Goal: Information Seeking & Learning: Learn about a topic

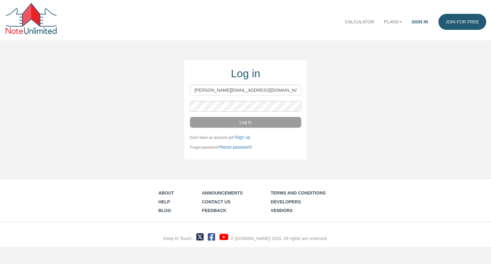
type input "wayne@noteschool.com"
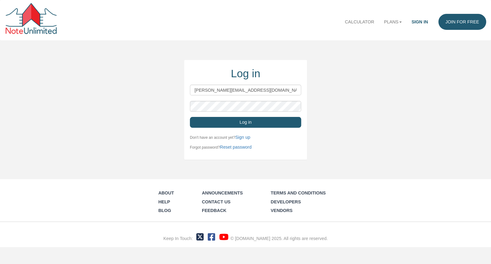
drag, startPoint x: 278, startPoint y: 123, endPoint x: 348, endPoint y: 122, distance: 69.6
click at [278, 123] on button "Log in" at bounding box center [245, 122] width 111 height 11
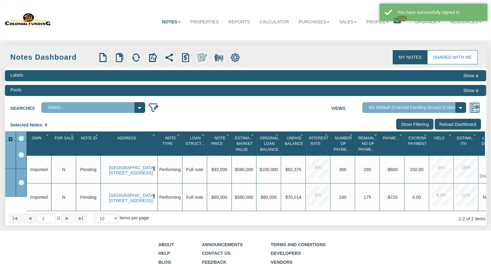
select select "316"
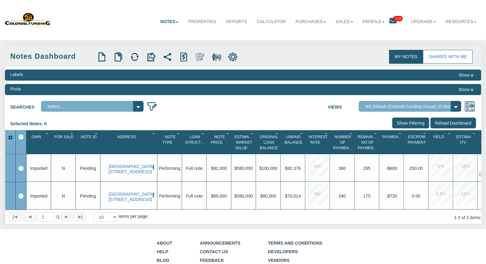
click at [392, 23] on icon at bounding box center [392, 20] width 7 height 7
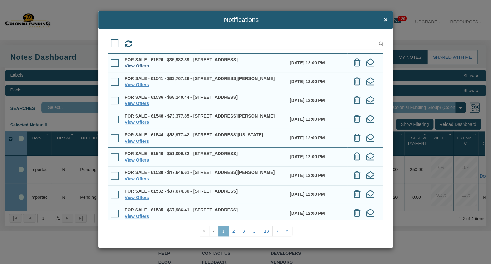
click at [144, 68] on link "View Offers" at bounding box center [137, 65] width 24 height 5
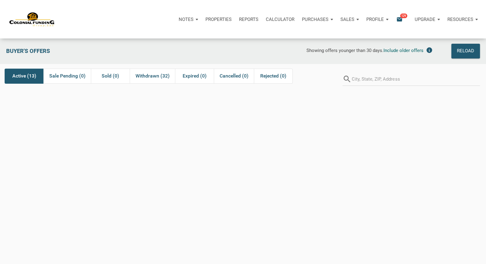
click at [22, 76] on span "Active (13)" at bounding box center [24, 75] width 24 height 7
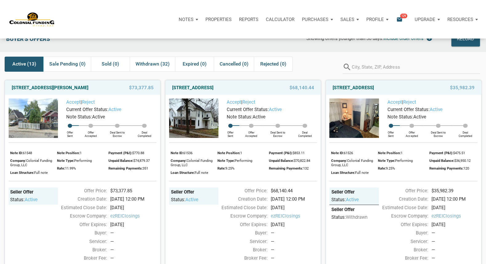
scroll to position [15, 0]
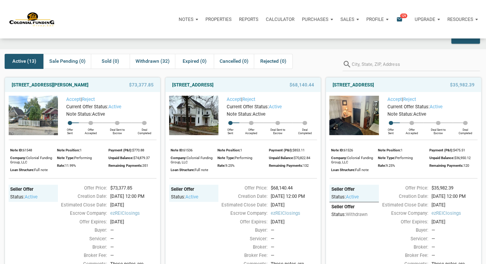
click at [48, 124] on img at bounding box center [33, 116] width 49 height 40
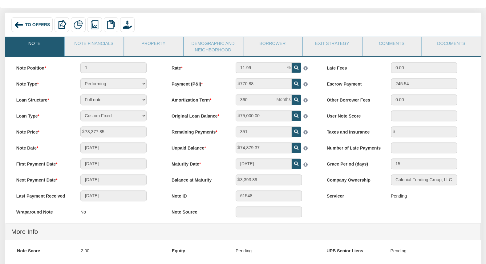
scroll to position [30, 0]
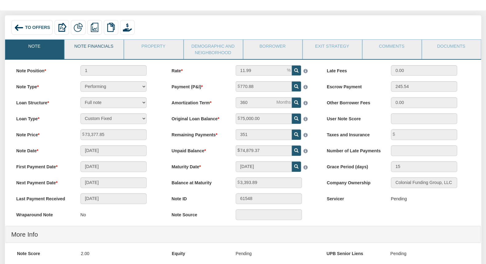
click at [102, 47] on link "Note Financials" at bounding box center [94, 47] width 58 height 15
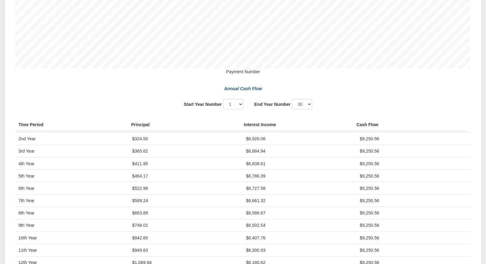
scroll to position [16, 0]
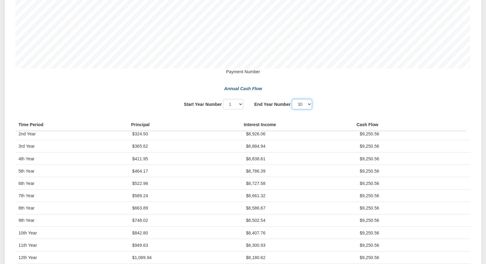
click at [292, 99] on select "1 2 3 4 5 6 7 8 9 10 11 12" at bounding box center [302, 104] width 20 height 11
click option "5" at bounding box center [0, 0] width 0 height 0
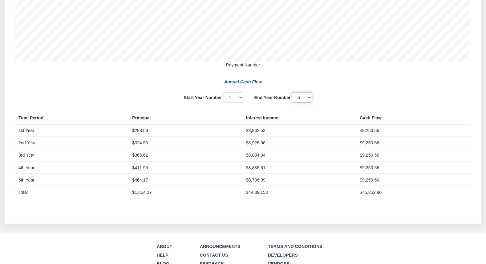
scroll to position [451, 0]
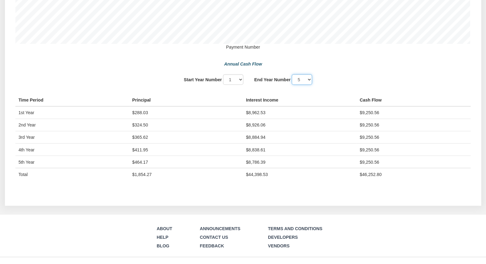
click at [292, 74] on select "1 2 3 4 5 6 7 8 9 10 11 12" at bounding box center [302, 79] width 20 height 11
select select "7"
click option "7" at bounding box center [0, 0] width 0 height 0
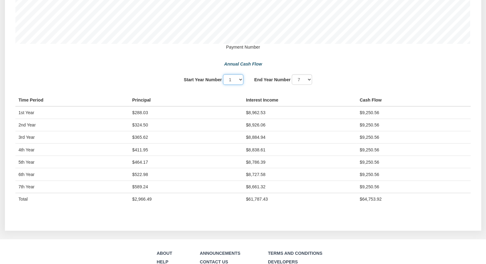
click at [223, 74] on select "1 2 3 4 5 6 7 8 9 10 11 12" at bounding box center [233, 79] width 20 height 11
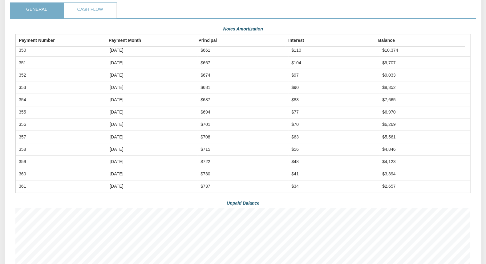
scroll to position [143, 0]
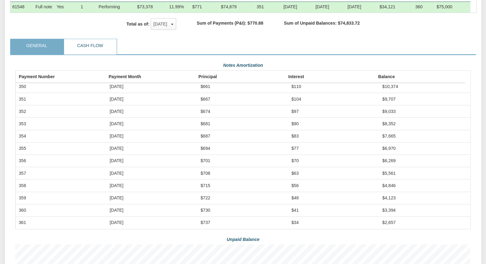
click at [105, 42] on link "Cash Flow" at bounding box center [90, 46] width 52 height 15
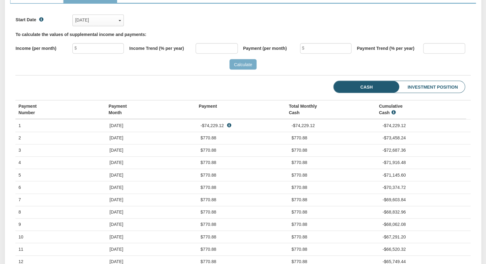
scroll to position [193, 0]
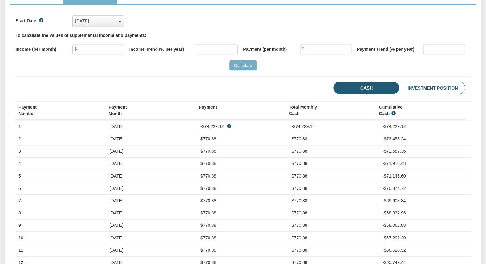
click at [122, 21] on button "Oct, 2024" at bounding box center [97, 21] width 51 height 12
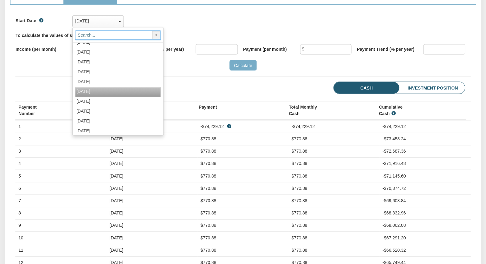
scroll to position [59, 0]
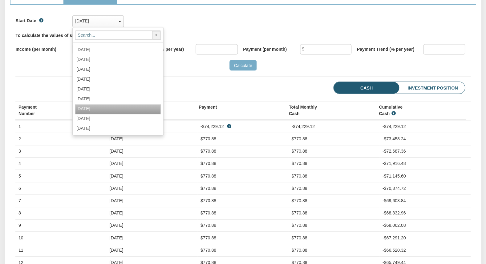
click at [100, 108] on label "Oct, 2025" at bounding box center [87, 108] width 23 height 5
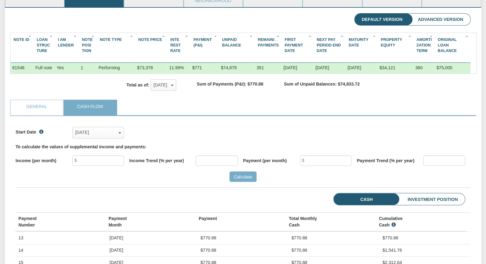
scroll to position [0, 0]
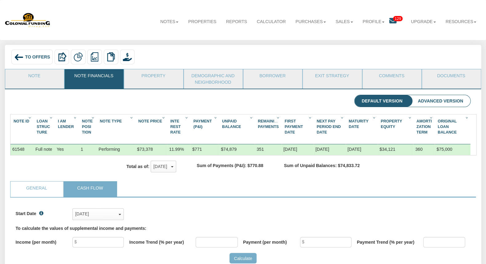
click at [39, 55] on span "To Offers" at bounding box center [37, 57] width 25 height 5
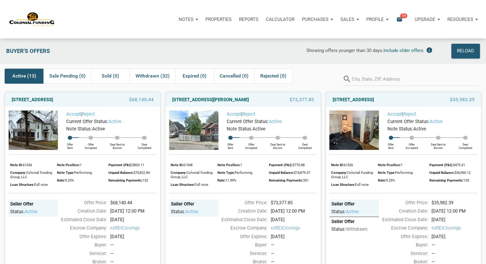
click at [399, 18] on icon "email" at bounding box center [399, 19] width 7 height 7
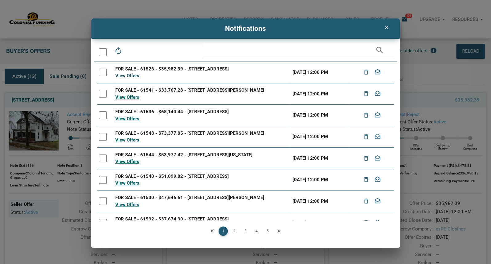
click at [129, 76] on link "View Offers" at bounding box center [127, 76] width 24 height 6
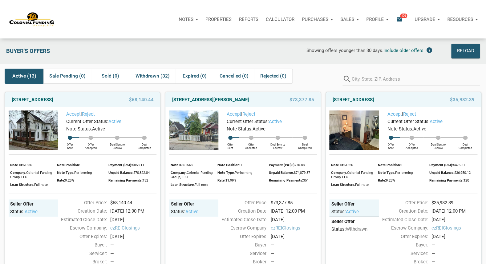
click at [31, 75] on span "Active (13)" at bounding box center [24, 75] width 24 height 7
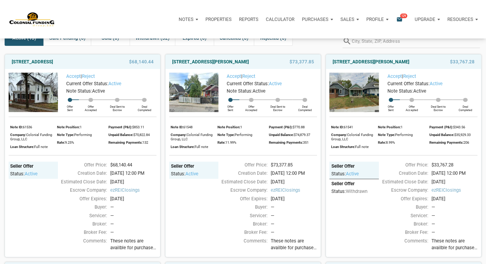
scroll to position [39, 0]
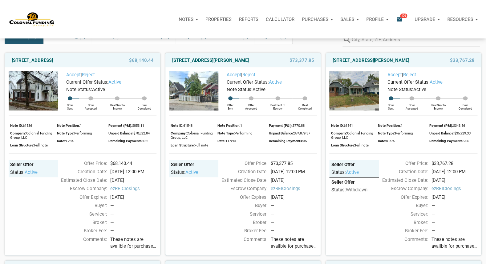
click at [46, 99] on img at bounding box center [33, 91] width 49 height 40
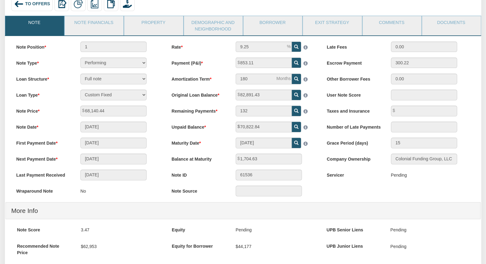
scroll to position [52, 0]
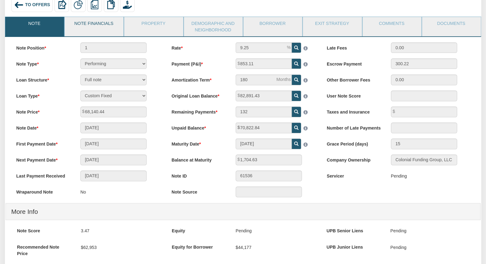
click at [87, 24] on link "Note Financials" at bounding box center [94, 24] width 58 height 15
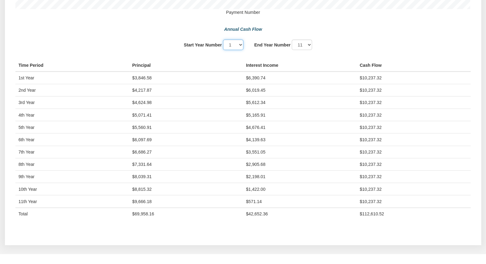
scroll to position [486, 0]
click at [292, 39] on select "1 2 3 4 5 6 7 8 9 10 11" at bounding box center [302, 44] width 20 height 11
select select "5"
click option "5" at bounding box center [0, 0] width 0 height 0
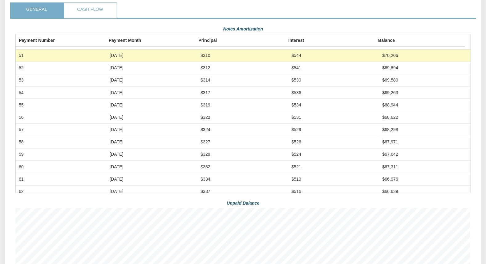
scroll to position [0, 0]
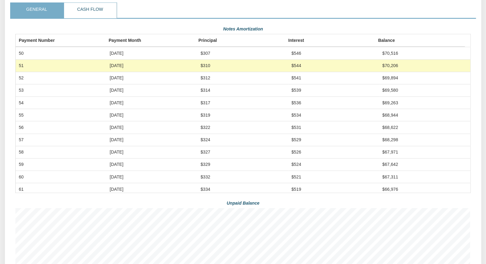
click at [92, 9] on link "Cash Flow" at bounding box center [90, 10] width 52 height 15
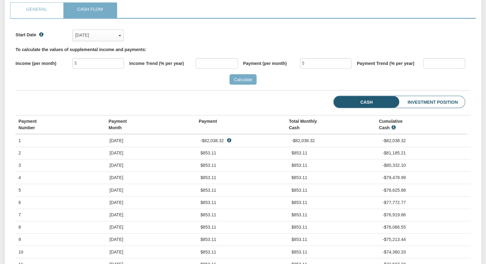
scroll to position [98, 455]
click at [120, 35] on div "Jul, 2021" at bounding box center [98, 34] width 46 height 9
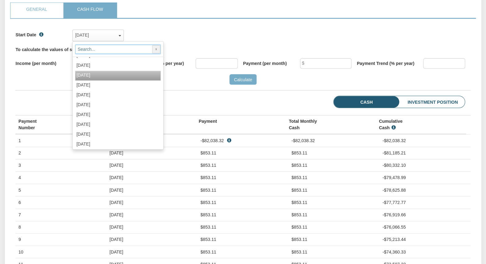
scroll to position [453, 0]
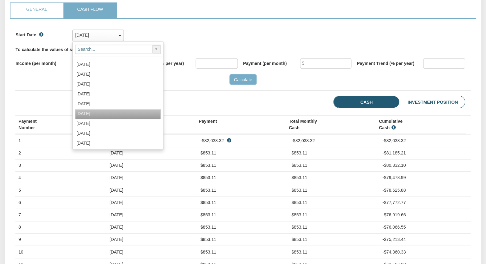
click at [114, 112] on div "Oct, 2025" at bounding box center [118, 114] width 86 height 10
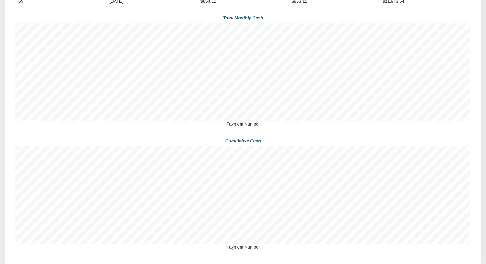
scroll to position [464, 0]
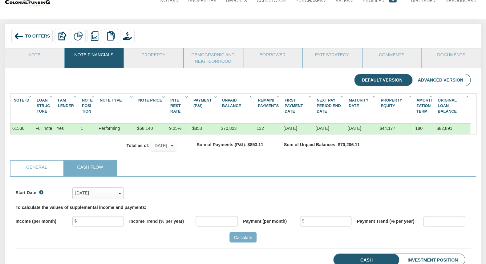
scroll to position [17, 0]
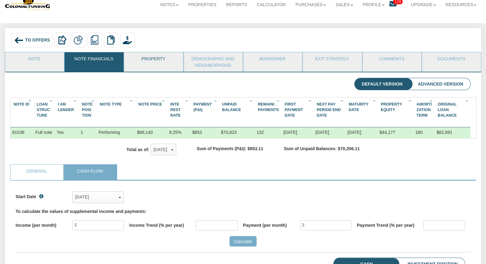
click at [166, 61] on link "Property" at bounding box center [153, 59] width 58 height 15
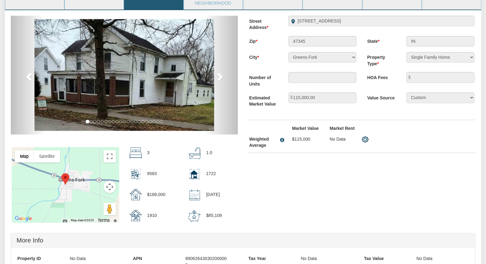
scroll to position [86, 0]
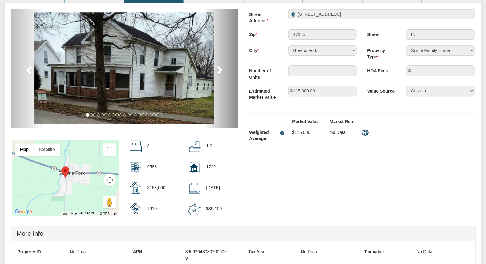
click at [220, 70] on span at bounding box center [218, 69] width 9 height 9
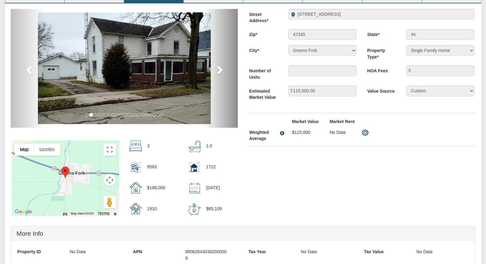
click at [220, 70] on span at bounding box center [218, 69] width 9 height 9
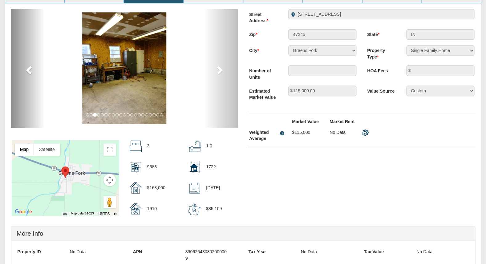
click at [28, 72] on span at bounding box center [29, 69] width 9 height 9
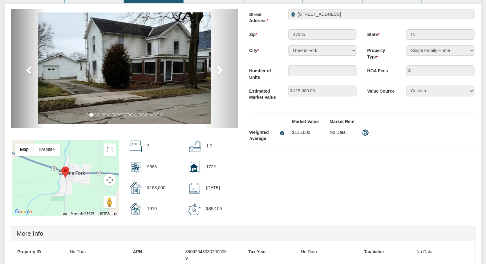
click at [28, 72] on span at bounding box center [29, 69] width 9 height 9
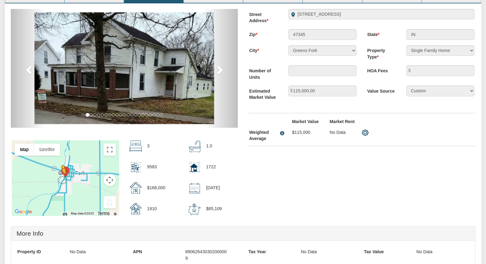
drag, startPoint x: 108, startPoint y: 204, endPoint x: 63, endPoint y: 182, distance: 50.0
click at [62, 182] on div "To activate drag with keyboard, press Alt + Enter. Once in keyboard drag state,…" at bounding box center [65, 177] width 107 height 75
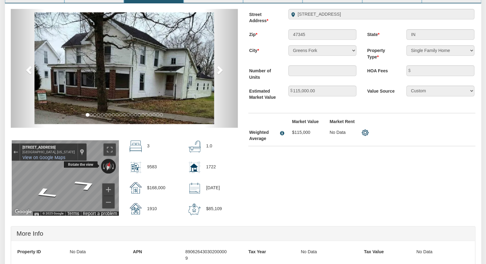
click at [80, 170] on div "← Move left → Move right ↑ Move up ↓ Move down + Zoom in - Zoom out 2 S Water S…" at bounding box center [65, 177] width 107 height 75
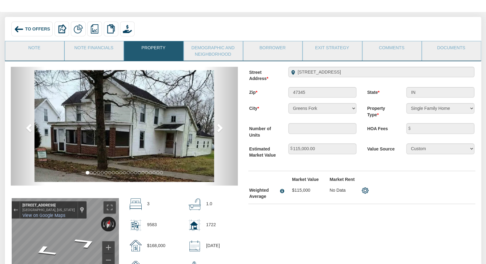
scroll to position [7, 0]
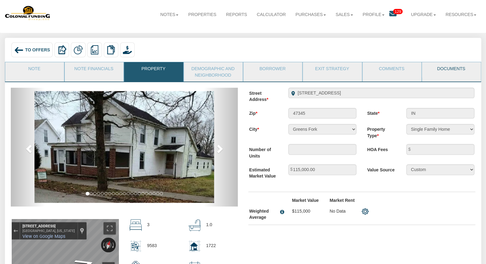
click at [446, 68] on link "Documents" at bounding box center [451, 69] width 58 height 15
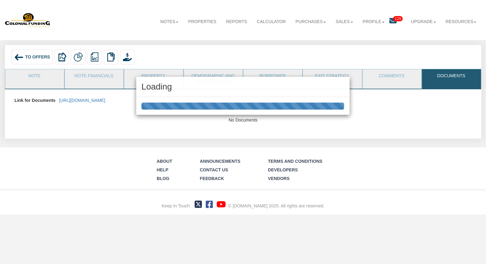
scroll to position [0, 0]
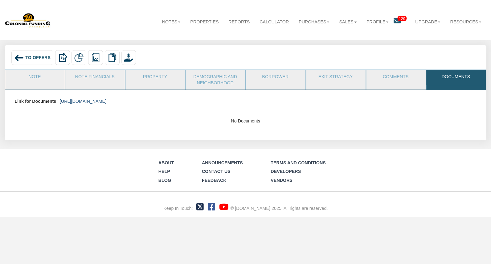
click at [104, 101] on link "https://colonialfundinggroup.sharepoint.com/:f:/s/operationsteam/Ep-Z1gfSy41Oo3…" at bounding box center [83, 101] width 47 height 5
click at [39, 83] on link "Note" at bounding box center [34, 77] width 59 height 15
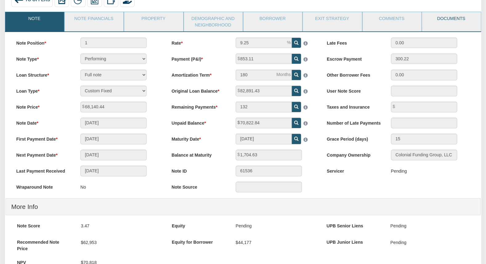
scroll to position [28, 0]
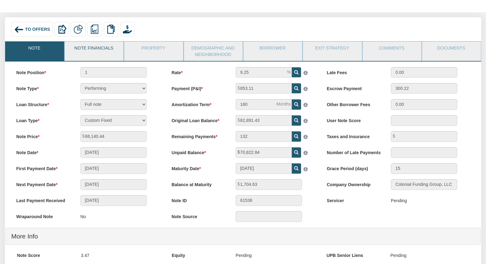
click at [94, 49] on link "Note Financials" at bounding box center [94, 49] width 58 height 15
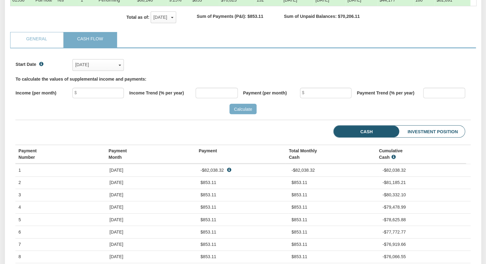
scroll to position [131, 0]
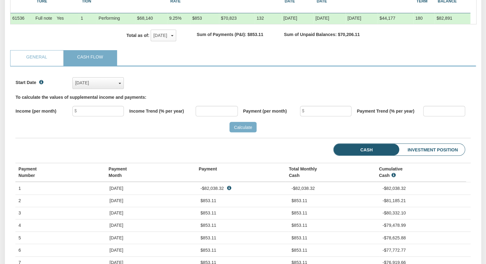
click at [121, 83] on div "Jul, 2021" at bounding box center [98, 82] width 46 height 9
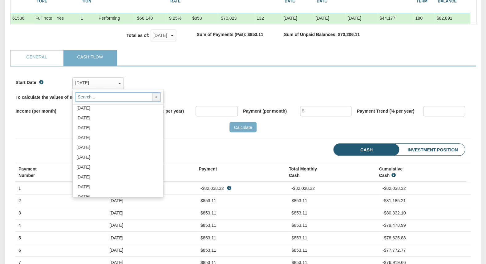
scroll to position [480, 0]
click at [100, 133] on label "Oct, 2025" at bounding box center [87, 134] width 23 height 5
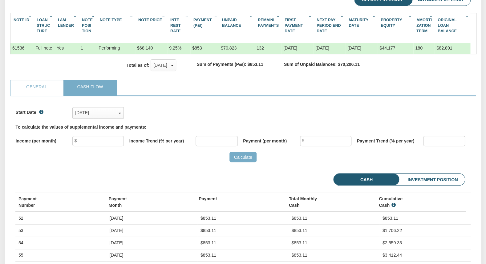
scroll to position [89, 0]
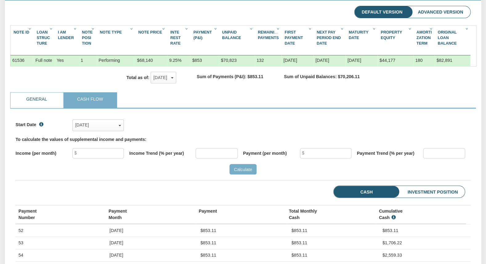
click at [31, 100] on link "General" at bounding box center [36, 100] width 52 height 15
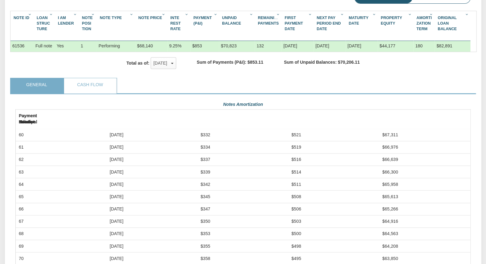
scroll to position [49, 0]
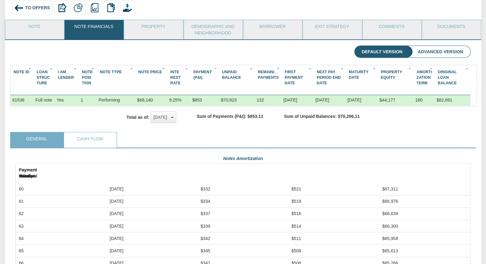
click at [173, 117] on div "Sep, 2025" at bounding box center [163, 117] width 20 height 9
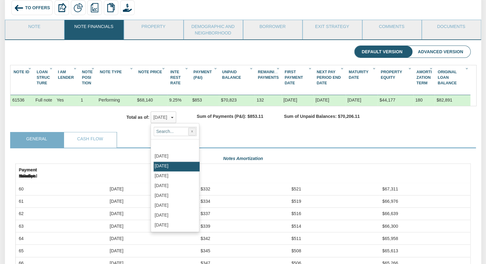
click at [231, 121] on div "Sum of Payments (P&I): $853.11" at bounding box center [230, 117] width 86 height 8
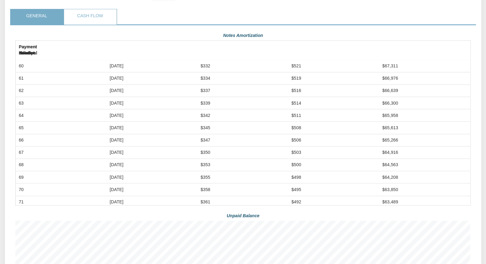
scroll to position [148, 0]
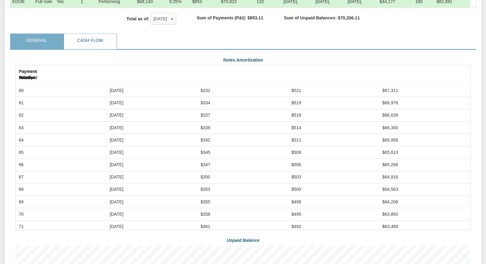
click at [94, 43] on link "Cash Flow" at bounding box center [90, 41] width 52 height 15
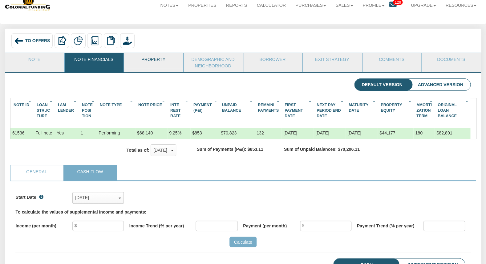
scroll to position [0, 0]
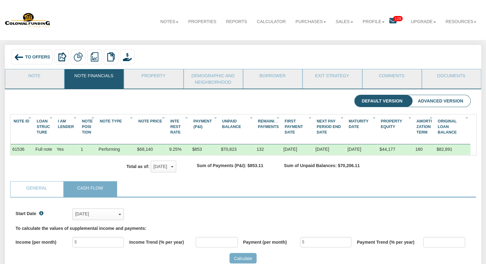
click at [26, 57] on span "To Offers" at bounding box center [37, 57] width 25 height 5
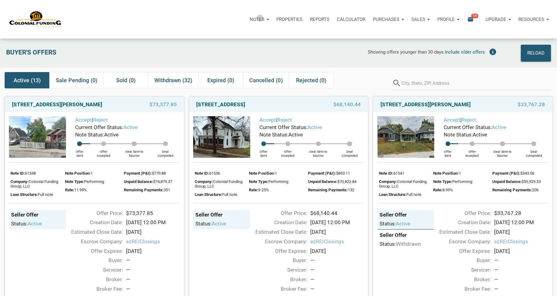
click at [258, 18] on p "Notes" at bounding box center [257, 20] width 15 height 6
click at [240, 35] on link "Dashboard" at bounding box center [242, 36] width 59 height 13
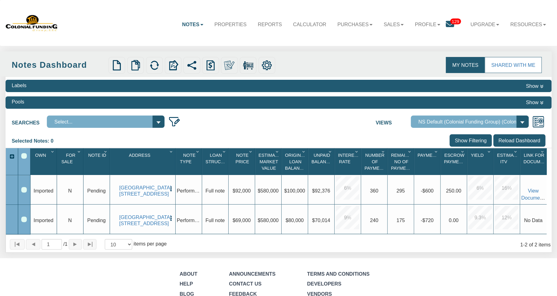
click at [448, 24] on icon at bounding box center [450, 24] width 8 height 8
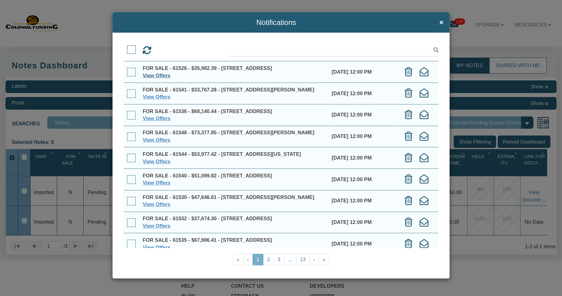
click at [164, 78] on link "View Offers" at bounding box center [157, 76] width 28 height 6
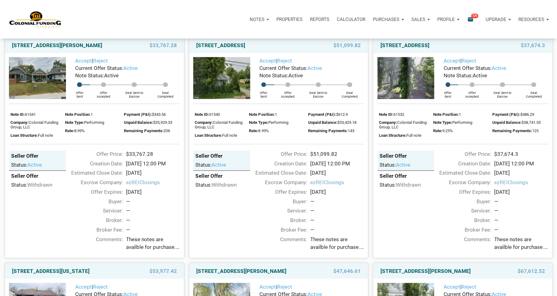
scroll to position [291, 0]
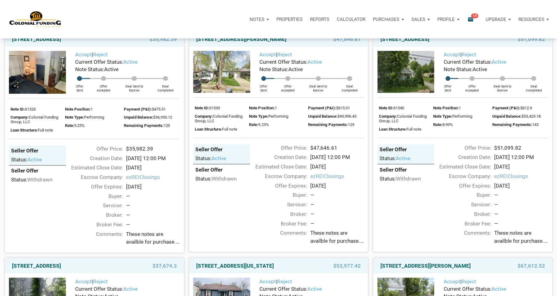
click at [470, 18] on icon "email" at bounding box center [470, 19] width 7 height 7
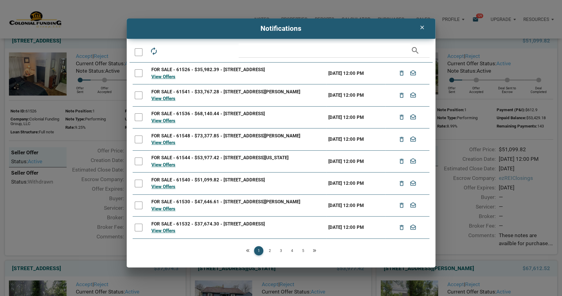
click at [419, 27] on icon "clear" at bounding box center [421, 27] width 7 height 6
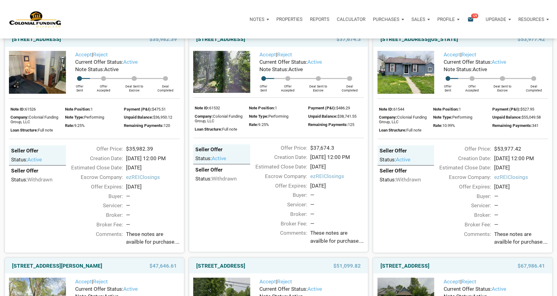
click at [472, 19] on icon "email" at bounding box center [470, 19] width 7 height 7
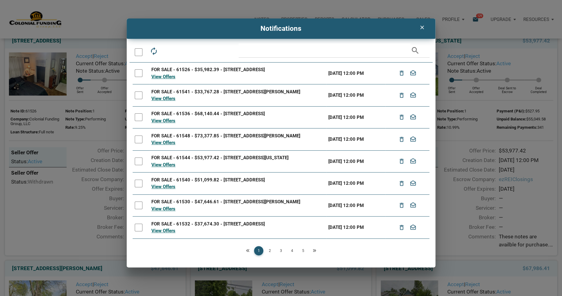
click at [424, 27] on icon "clear" at bounding box center [421, 27] width 7 height 6
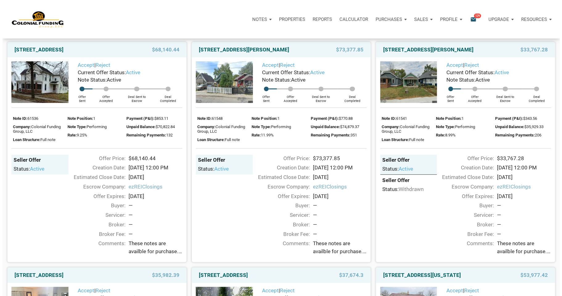
scroll to position [0, 0]
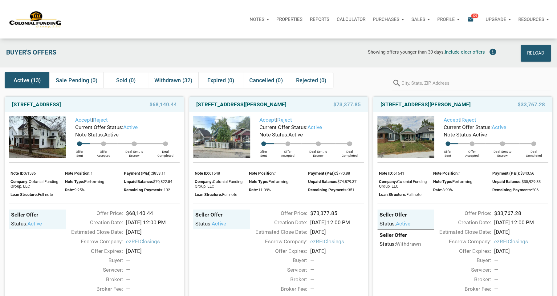
click at [470, 19] on icon "email" at bounding box center [470, 19] width 7 height 7
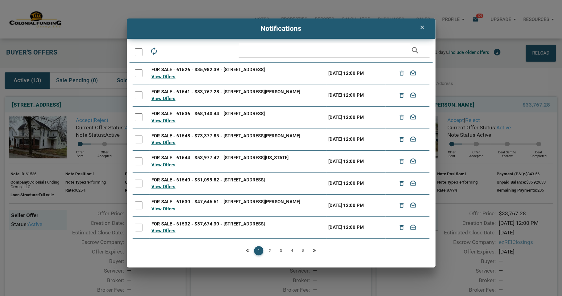
click at [139, 51] on div at bounding box center [139, 52] width 8 height 8
click at [139, 74] on div at bounding box center [139, 73] width 8 height 8
click at [140, 98] on div at bounding box center [139, 95] width 8 height 8
click at [139, 121] on div at bounding box center [139, 117] width 8 height 8
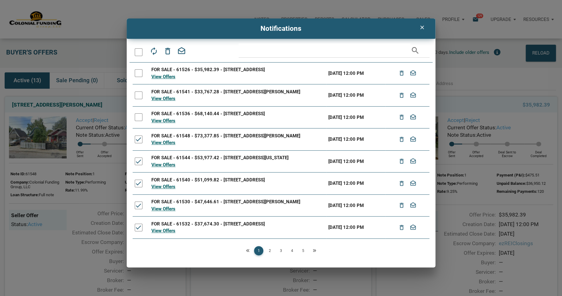
click at [139, 141] on div at bounding box center [139, 140] width 8 height 8
click at [138, 165] on div at bounding box center [139, 161] width 8 height 8
drag, startPoint x: 139, startPoint y: 187, endPoint x: 138, endPoint y: 193, distance: 5.3
click at [139, 187] on div at bounding box center [139, 184] width 8 height 8
click at [142, 209] on div at bounding box center [139, 205] width 8 height 8
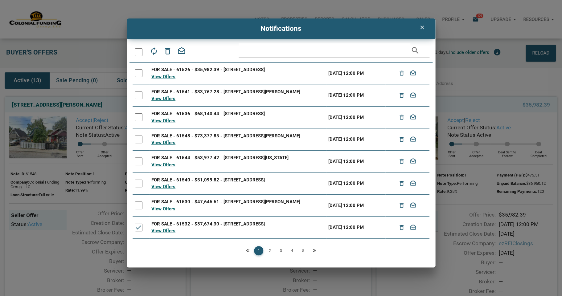
click at [140, 230] on div at bounding box center [139, 228] width 8 height 8
click at [168, 51] on icon "delete_outline" at bounding box center [167, 51] width 9 height 9
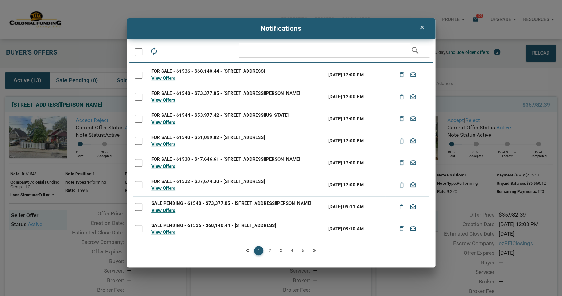
scroll to position [45, 0]
click at [140, 50] on div at bounding box center [139, 52] width 8 height 8
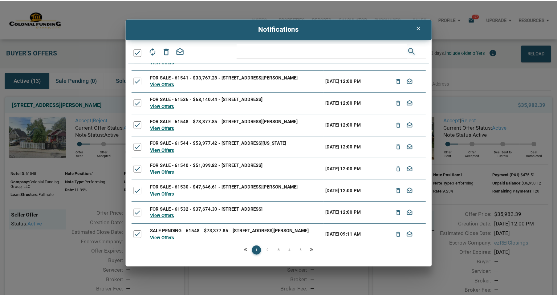
scroll to position [12, 0]
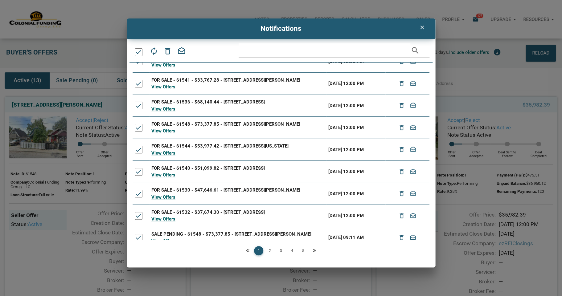
click at [420, 30] on icon "clear" at bounding box center [421, 27] width 7 height 6
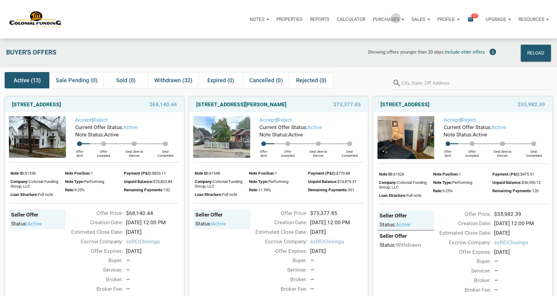
click at [394, 18] on p "Purchases" at bounding box center [386, 20] width 26 height 6
click at [364, 36] on link "Offers" at bounding box center [377, 36] width 59 height 13
click at [419, 19] on p "Sales" at bounding box center [418, 20] width 14 height 6
click at [399, 35] on link "Offers" at bounding box center [402, 36] width 59 height 13
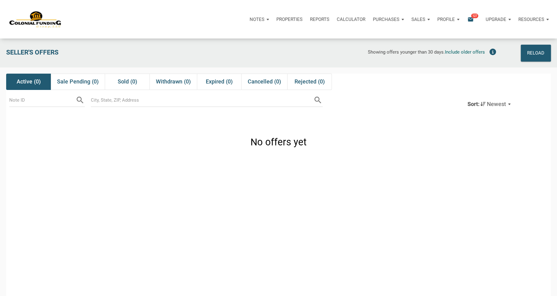
click at [386, 17] on p "Purchases" at bounding box center [386, 20] width 26 height 6
click at [364, 35] on link "Offers" at bounding box center [377, 36] width 59 height 13
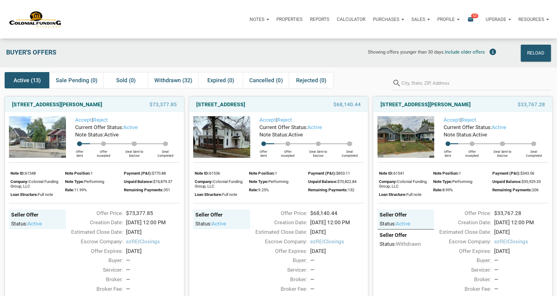
click at [389, 20] on p "Purchases" at bounding box center [386, 20] width 26 height 6
click at [197, 26] on div "Notes Dashboard Transactions Properties Reports Calculator Purchases Offers Ord…" at bounding box center [307, 19] width 491 height 18
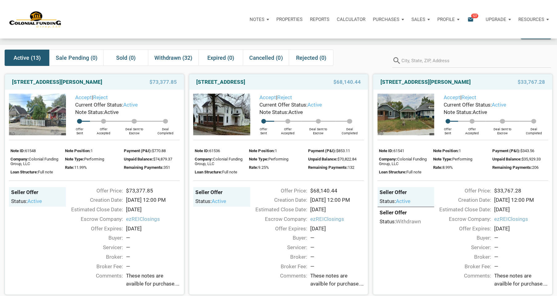
scroll to position [25, 0]
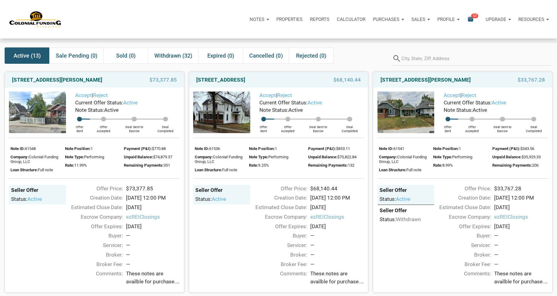
click at [469, 18] on icon "email" at bounding box center [470, 19] width 7 height 7
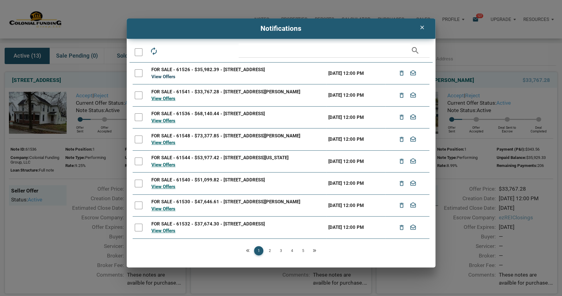
click at [163, 76] on link "View Offers" at bounding box center [163, 77] width 24 height 6
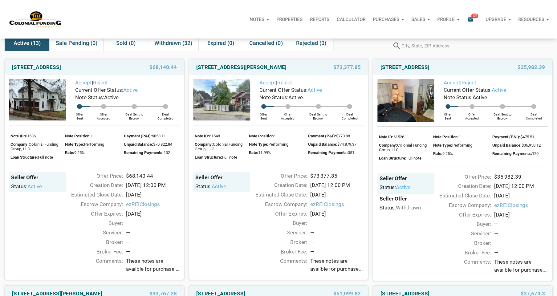
scroll to position [39, 0]
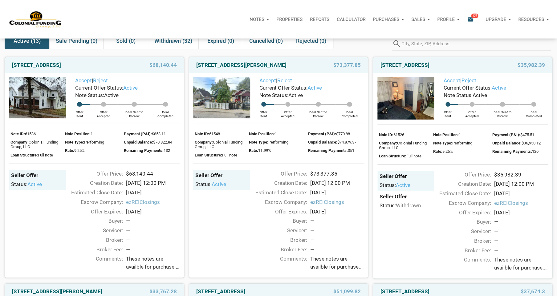
click at [48, 101] on img at bounding box center [37, 98] width 57 height 42
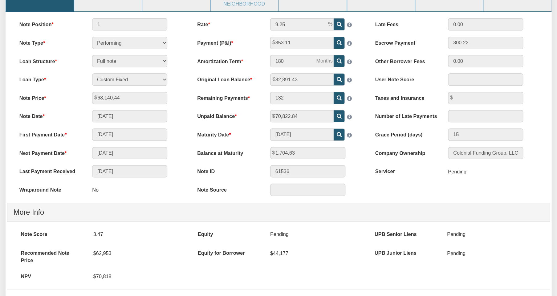
scroll to position [53, 0]
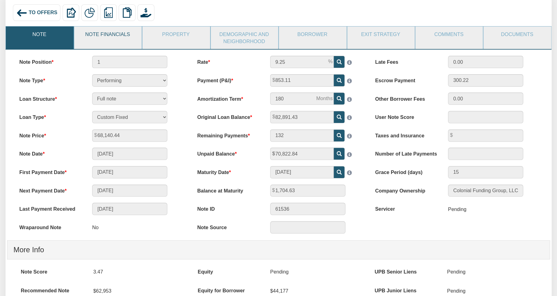
click at [99, 35] on link "Note Financials" at bounding box center [107, 33] width 67 height 15
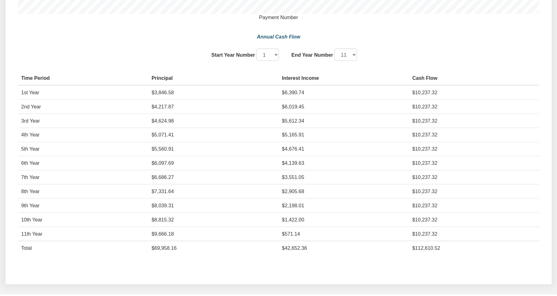
scroll to position [551, 0]
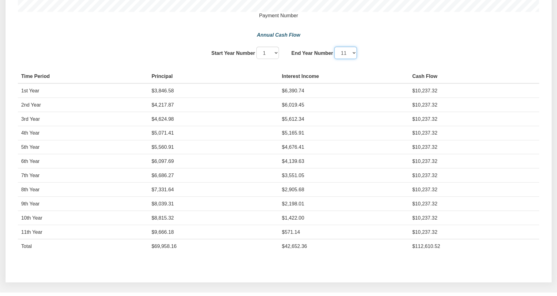
click at [334, 47] on select "1 2 3 4 5 6 7 8 9 10 11" at bounding box center [345, 53] width 22 height 12
select select "5"
click option "5" at bounding box center [0, 0] width 0 height 0
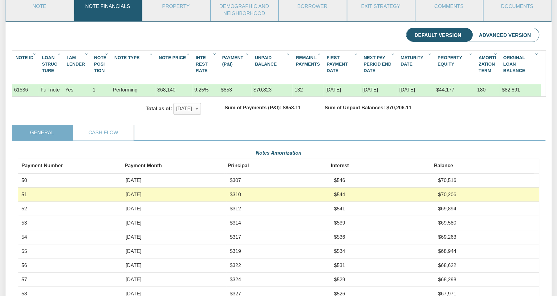
scroll to position [71, 0]
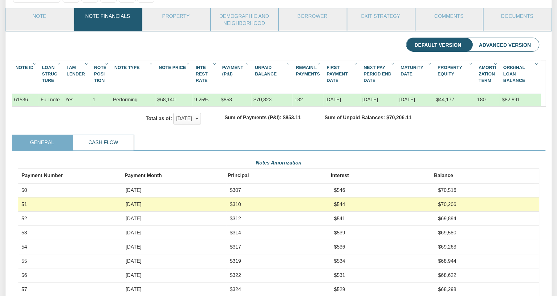
click at [93, 140] on link "Cash Flow" at bounding box center [103, 142] width 60 height 15
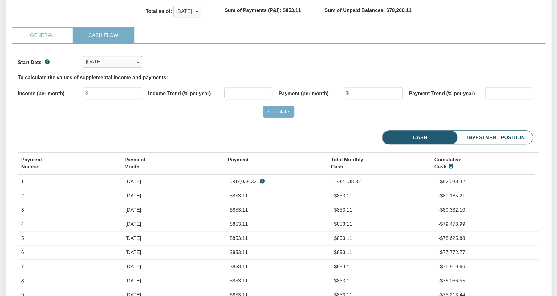
scroll to position [165, 0]
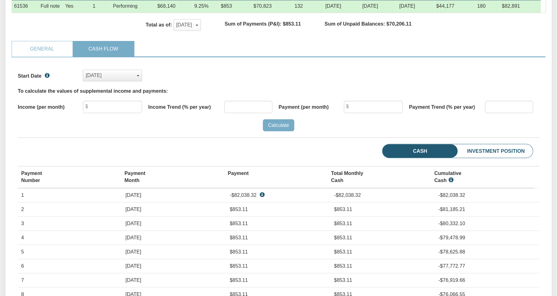
click at [139, 77] on div "Jul, 2021" at bounding box center [113, 75] width 54 height 10
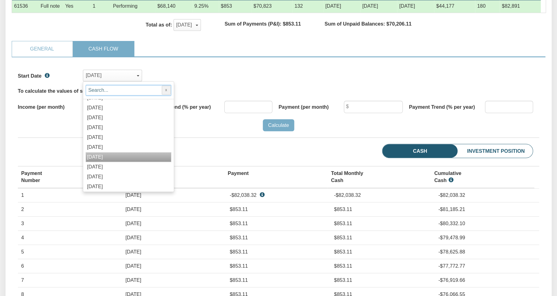
scroll to position [462, 0]
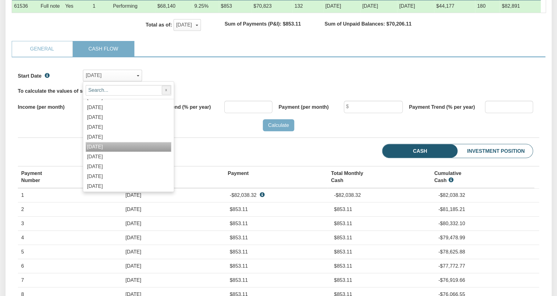
click at [120, 146] on div "[DATE]" at bounding box center [129, 147] width 86 height 10
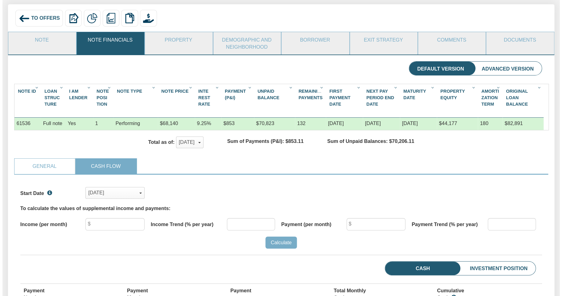
scroll to position [0, 0]
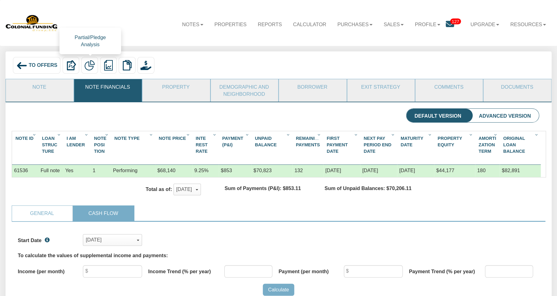
click at [89, 63] on img at bounding box center [89, 65] width 10 height 10
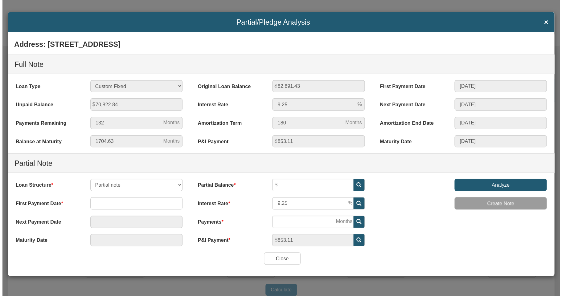
scroll to position [112, 526]
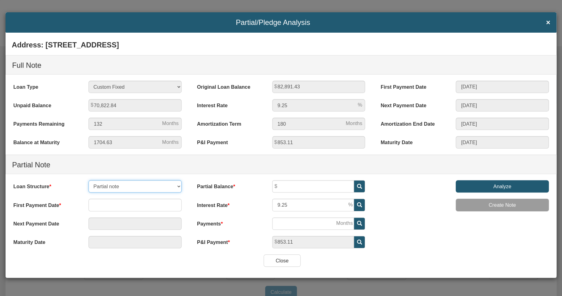
click option "Partial note" at bounding box center [0, 0] width 0 height 0
click at [159, 206] on input "text" at bounding box center [134, 205] width 93 height 12
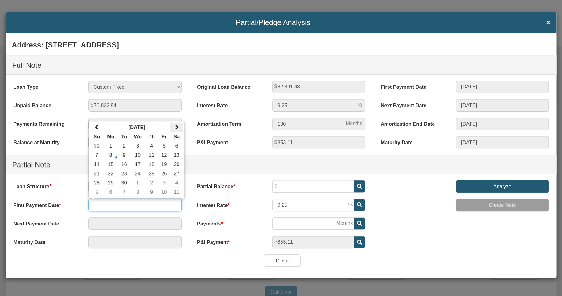
click at [179, 128] on span at bounding box center [176, 126] width 5 height 5
click at [138, 147] on td "1" at bounding box center [137, 145] width 15 height 9
type input "10/01/2025"
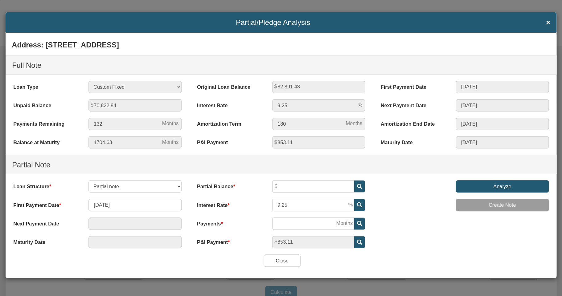
type input "10/01/2025"
click at [341, 187] on input "text" at bounding box center [313, 186] width 82 height 12
click at [322, 205] on input "9.25" at bounding box center [313, 205] width 82 height 12
type input "9"
type input "8"
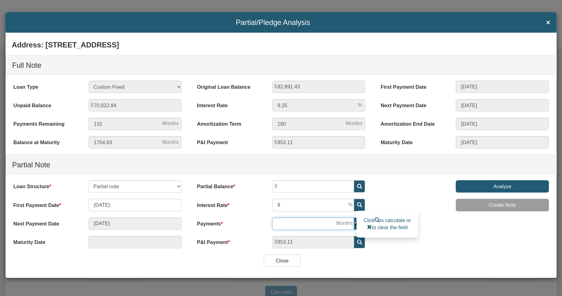
click at [295, 224] on input "number" at bounding box center [313, 224] width 82 height 12
type input "04/01/2026"
type input "7"
type input "09/01/2031"
type input "72"
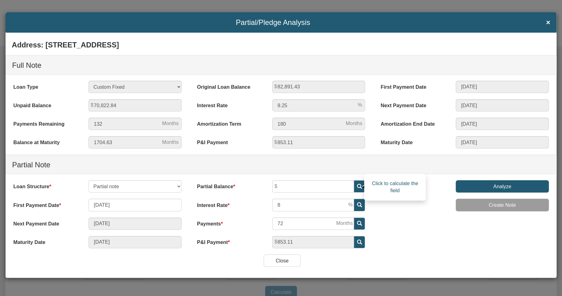
click at [358, 185] on icon at bounding box center [358, 186] width 5 height 5
type input "48,656.72"
click at [469, 182] on input "Analyze" at bounding box center [501, 186] width 93 height 12
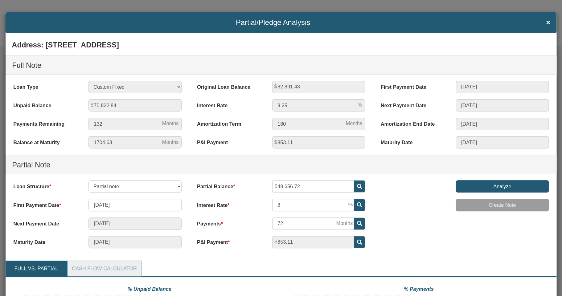
click at [468, 184] on input "Analyze" at bounding box center [501, 186] width 93 height 12
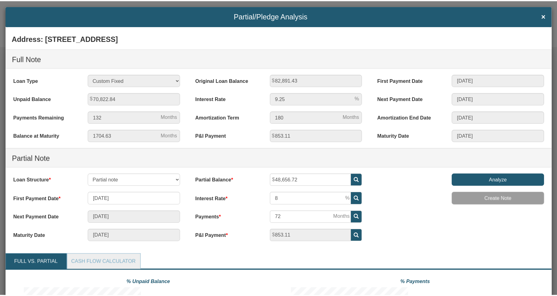
scroll to position [0, 0]
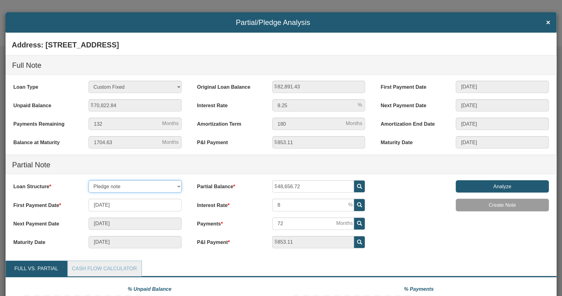
click option "Pledge note" at bounding box center [0, 0] width 0 height 0
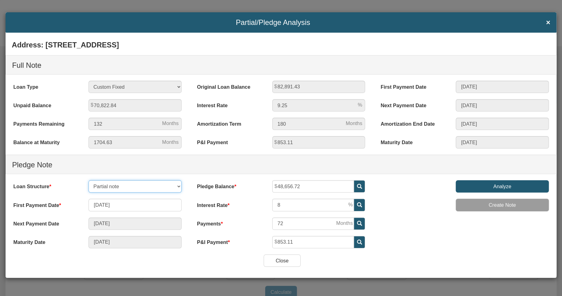
click option "Partial note" at bounding box center [0, 0] width 0 height 0
select select "object:4341"
click option "Split Payment note" at bounding box center [0, 0] width 0 height 0
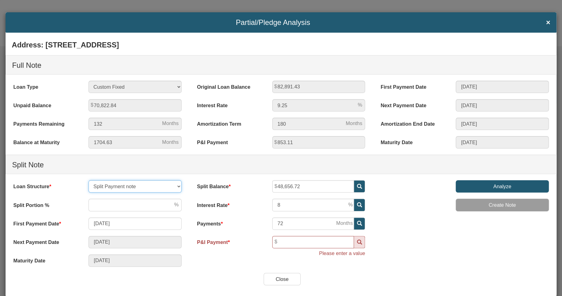
select select "object:4339"
click option "Partial note" at bounding box center [0, 0] width 0 height 0
type input "853.11"
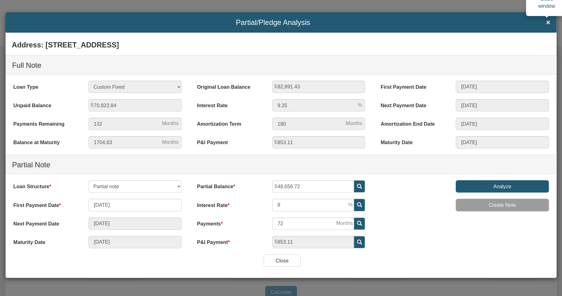
click at [547, 23] on span "×" at bounding box center [548, 22] width 4 height 8
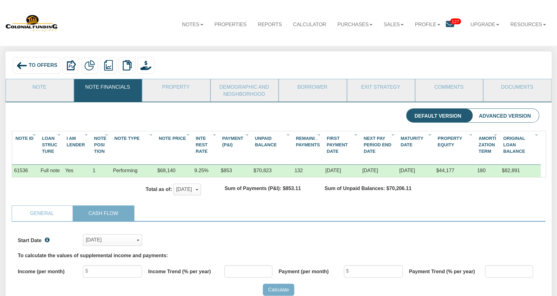
scroll to position [112, 521]
click at [38, 64] on span "To Offers" at bounding box center [43, 65] width 29 height 6
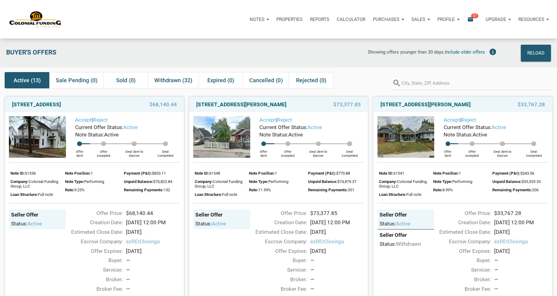
click at [258, 18] on p "Notes" at bounding box center [257, 20] width 15 height 6
click at [241, 35] on link "Dashboard" at bounding box center [242, 36] width 59 height 13
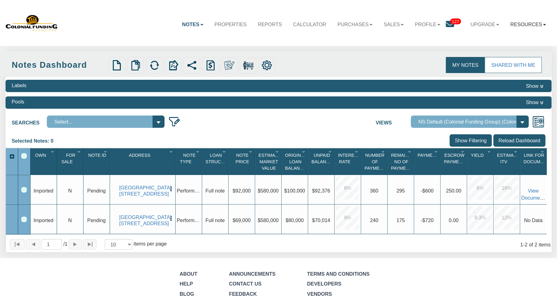
click at [523, 26] on link "Resources" at bounding box center [528, 24] width 47 height 17
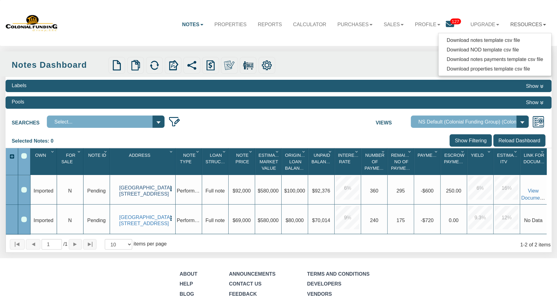
click at [151, 190] on link "[GEOGRAPHIC_DATA][STREET_ADDRESS]" at bounding box center [142, 191] width 47 height 12
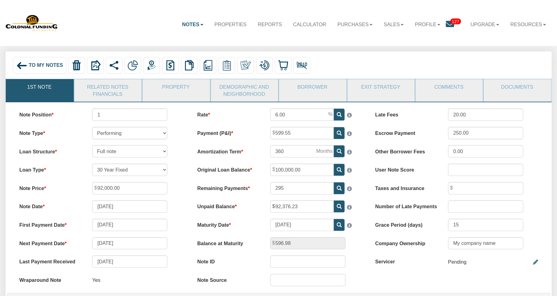
click at [55, 63] on span "To My Notes" at bounding box center [46, 65] width 34 height 6
